Goal: Transaction & Acquisition: Download file/media

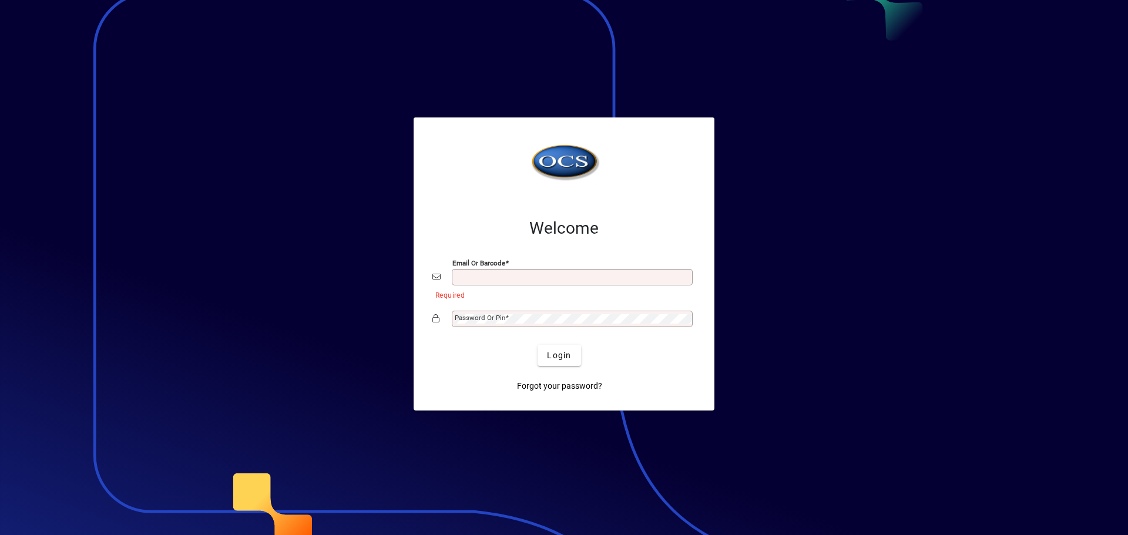
click at [493, 278] on input "Email or Barcode" at bounding box center [573, 277] width 237 height 9
type input "**********"
click at [499, 318] on mat-label "Password or Pin" at bounding box center [480, 318] width 51 height 8
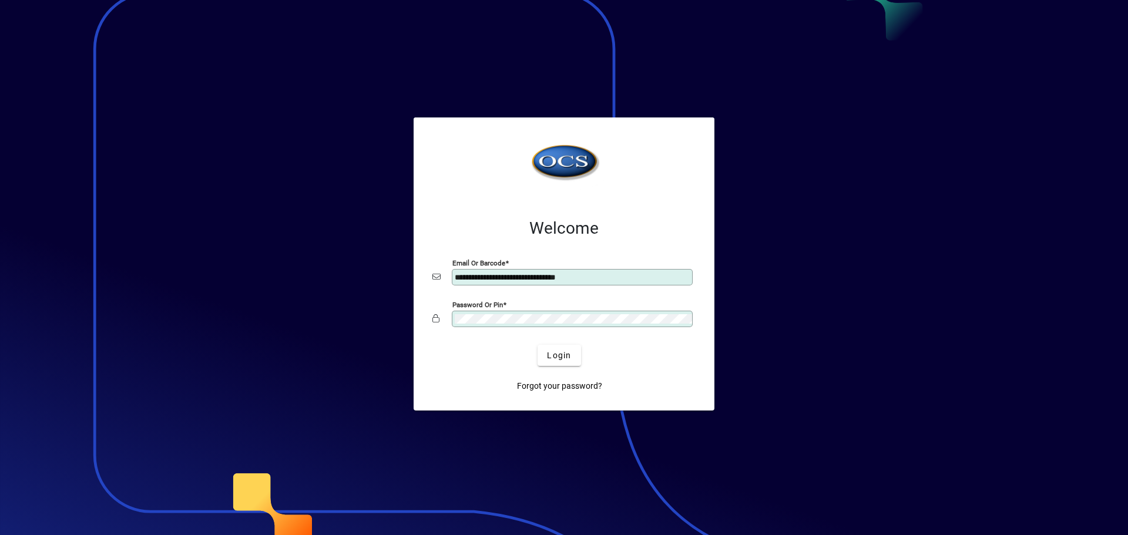
click at [538, 345] on button "Login" at bounding box center [559, 355] width 43 height 21
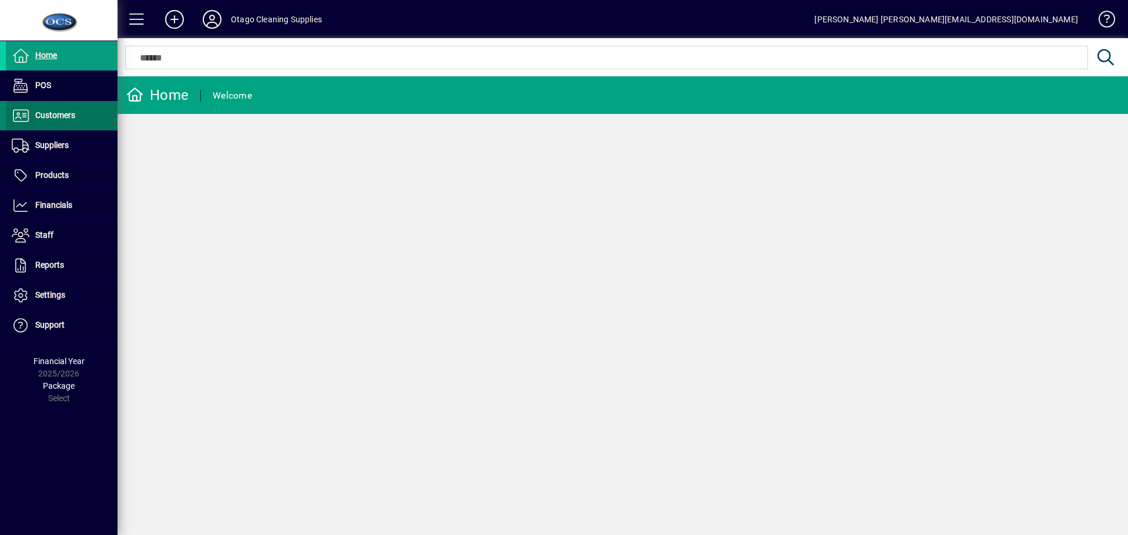
click at [71, 115] on span "Customers" at bounding box center [55, 114] width 40 height 9
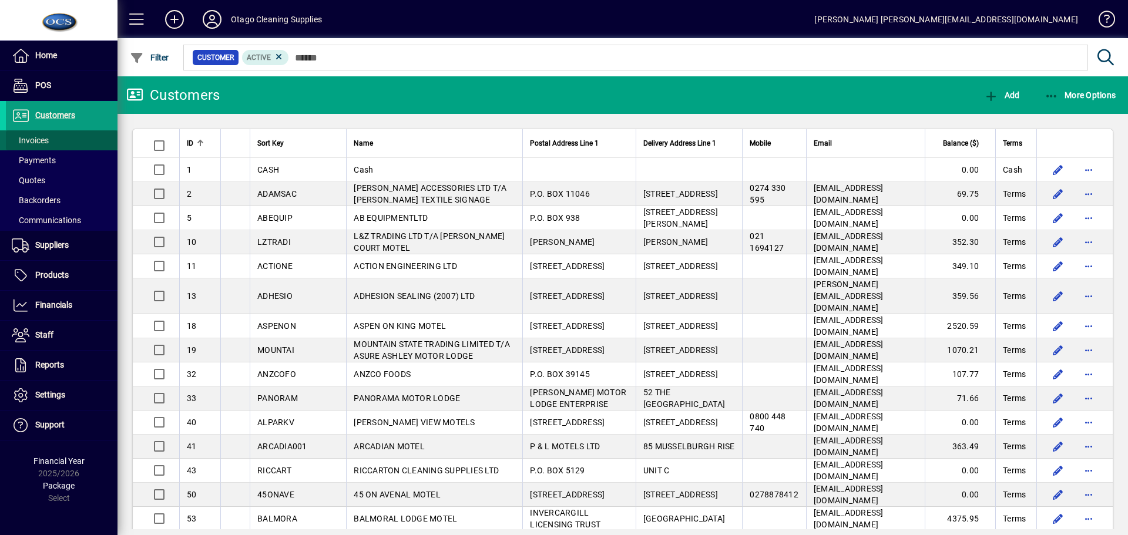
click at [18, 139] on span "Invoices" at bounding box center [30, 140] width 37 height 9
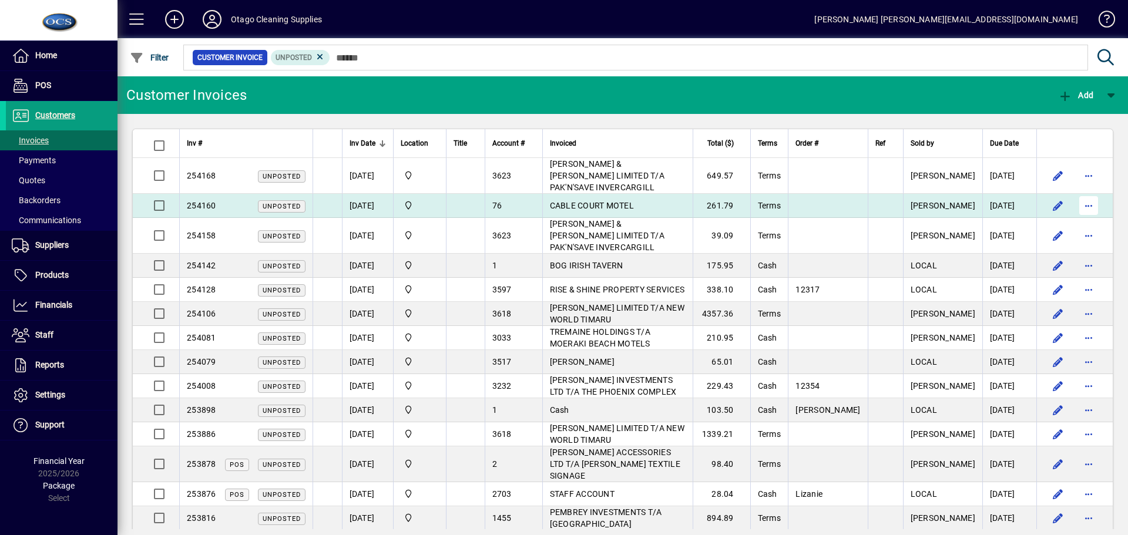
click at [1086, 192] on span "button" at bounding box center [1089, 206] width 28 height 28
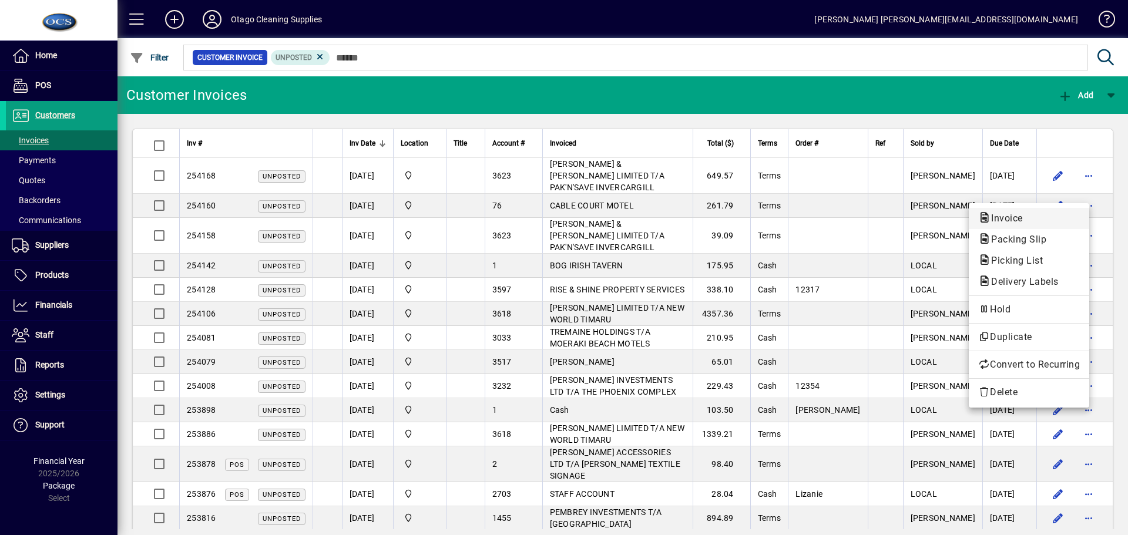
click at [1001, 220] on span "Invoice" at bounding box center [1003, 218] width 51 height 11
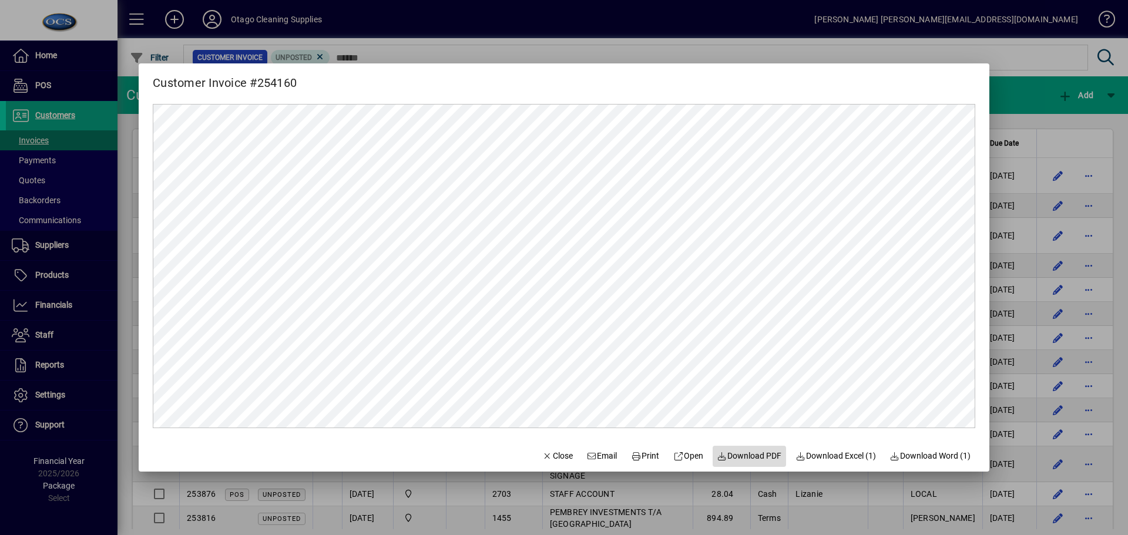
click at [746, 458] on span "Download PDF" at bounding box center [749, 456] width 65 height 12
click at [545, 458] on span "Close" at bounding box center [557, 456] width 31 height 12
